Goal: Check status: Check status

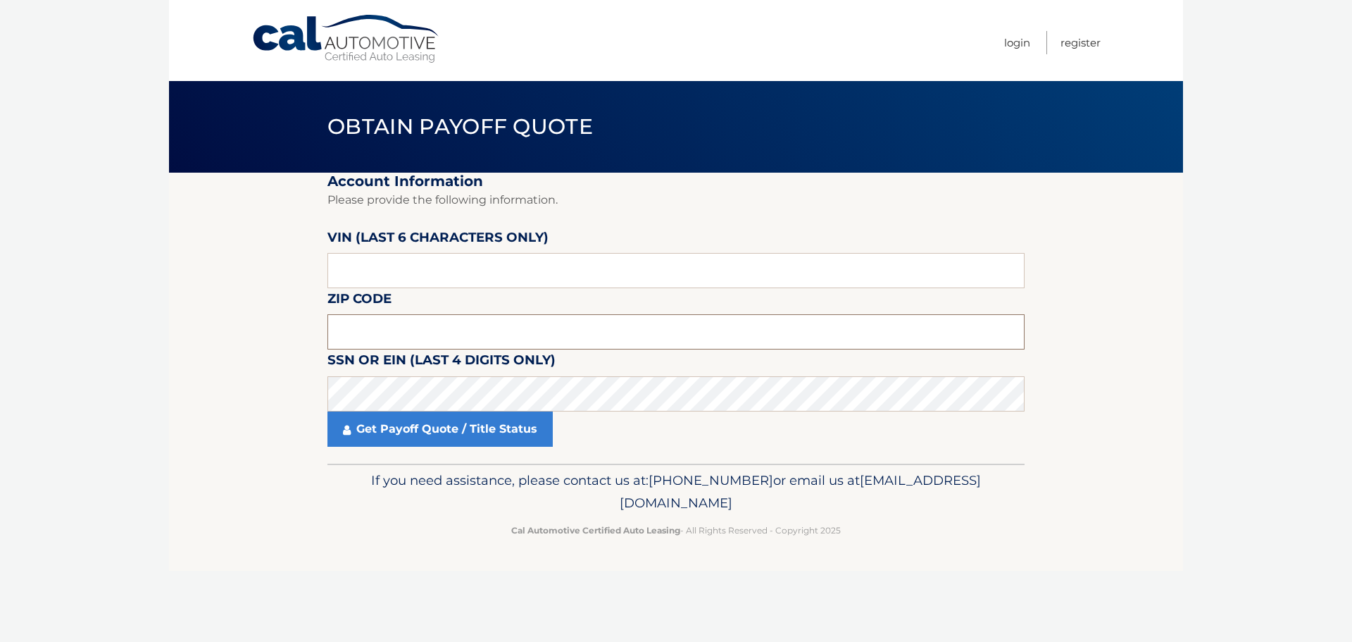
click at [406, 334] on input "text" at bounding box center [676, 331] width 697 height 35
type input "11722"
click at [375, 276] on input "text" at bounding box center [676, 270] width 697 height 35
type input "041780"
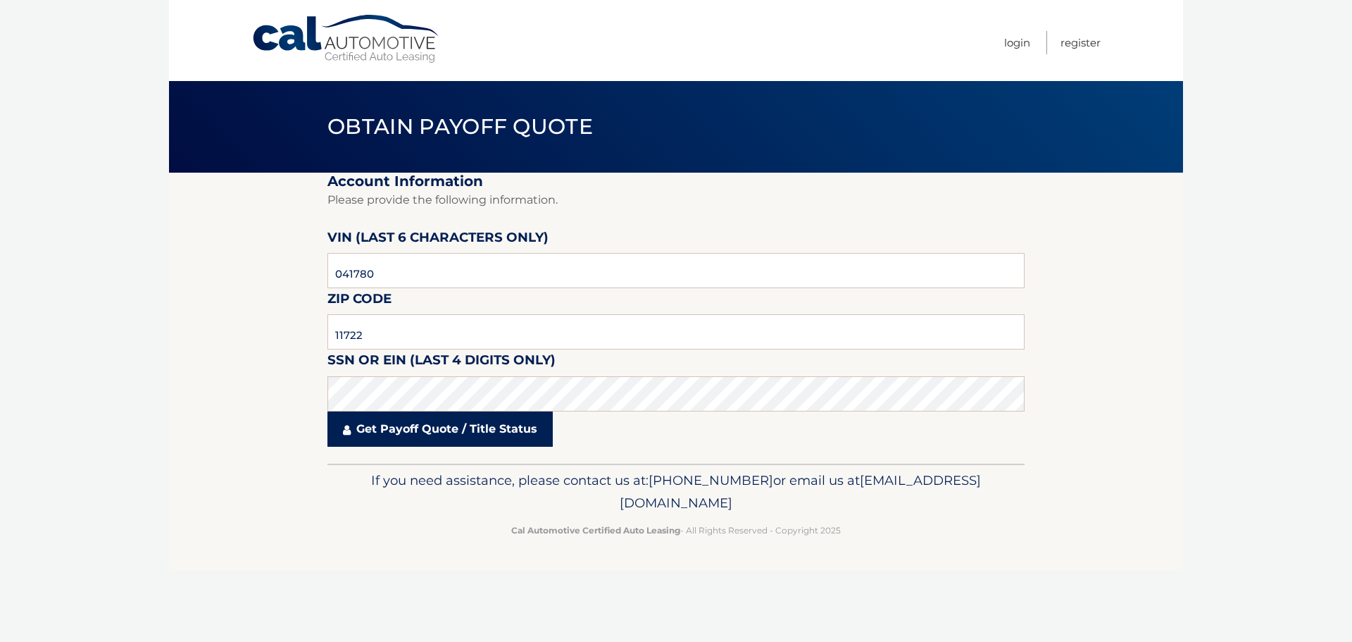
click at [430, 430] on link "Get Payoff Quote / Title Status" at bounding box center [440, 428] width 225 height 35
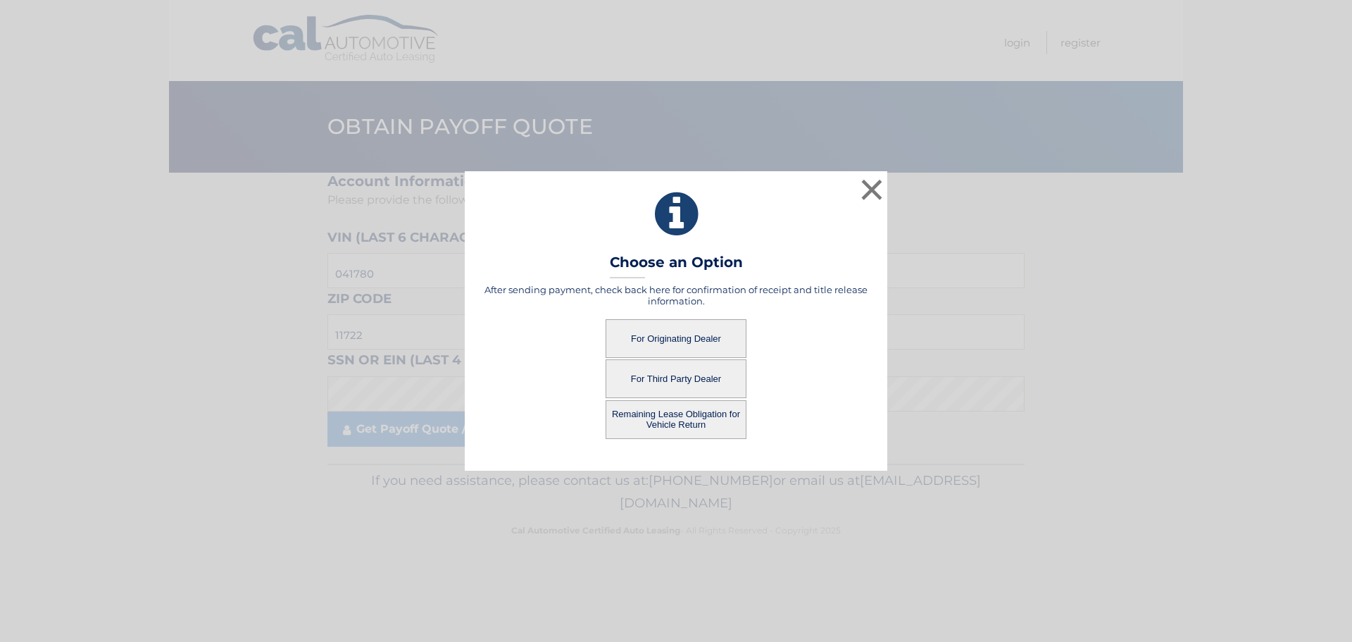
click at [648, 335] on button "For Originating Dealer" at bounding box center [676, 338] width 141 height 39
click at [699, 342] on button "For Originating Dealer" at bounding box center [676, 338] width 141 height 39
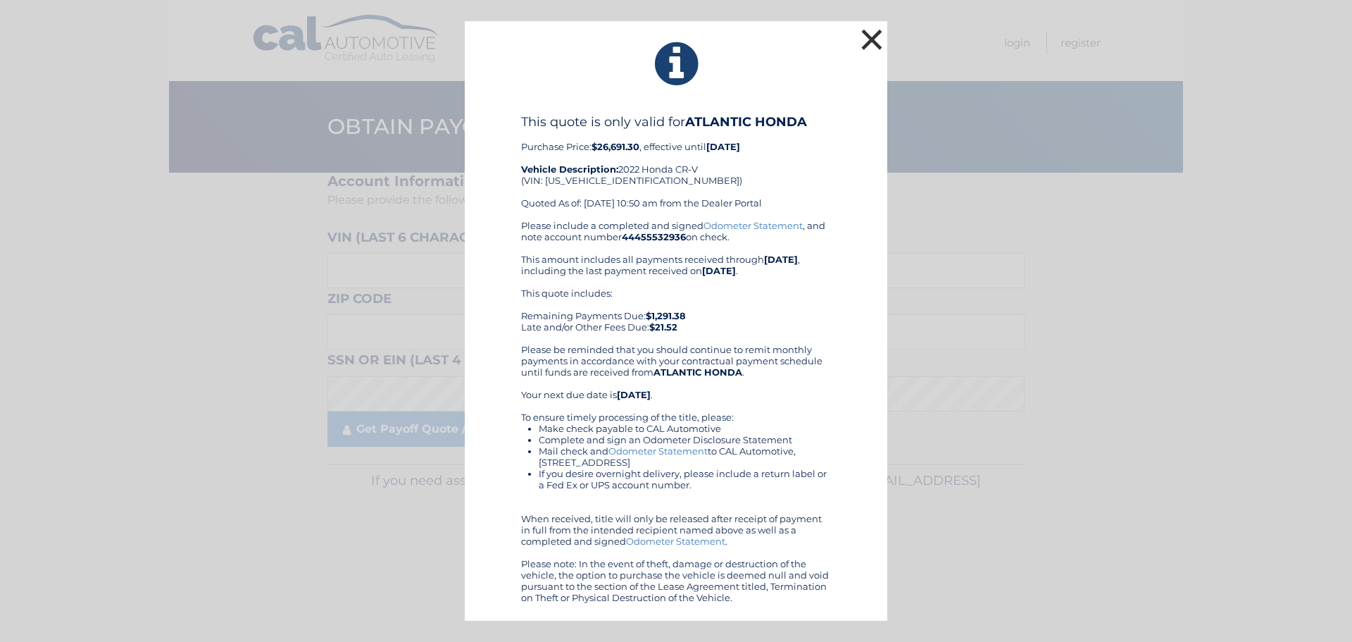
click at [873, 35] on button "×" at bounding box center [872, 39] width 28 height 28
